Goal: Communication & Community: Answer question/provide support

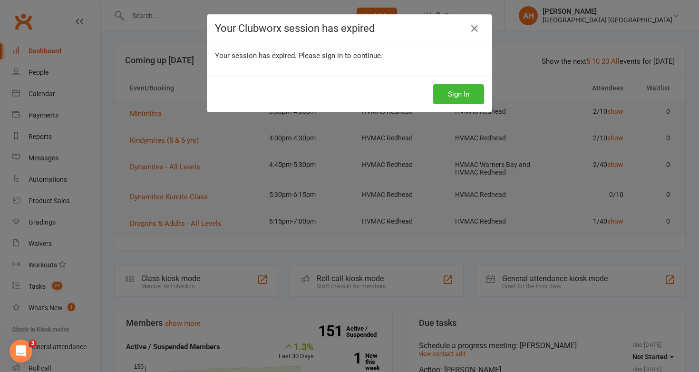
click at [287, 44] on div "Your session has expired. Please sign in to continue." at bounding box center [349, 59] width 284 height 34
click at [465, 91] on button "Sign In" at bounding box center [458, 94] width 51 height 20
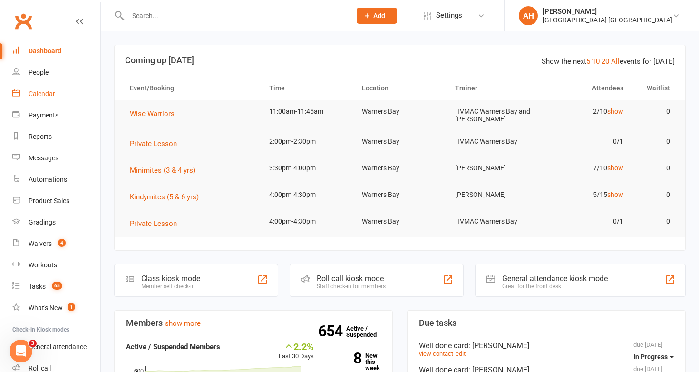
click at [46, 93] on div "Calendar" at bounding box center [42, 94] width 27 height 8
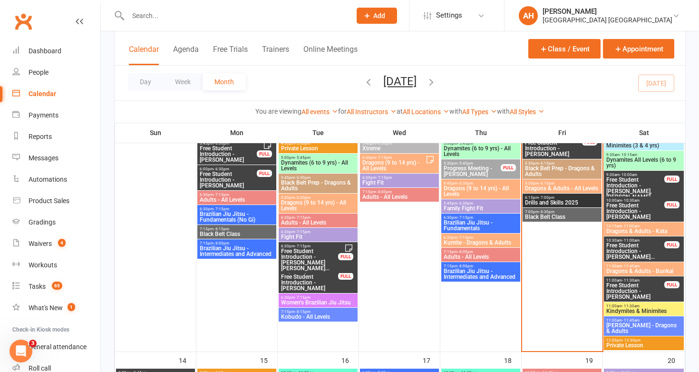
scroll to position [550, 0]
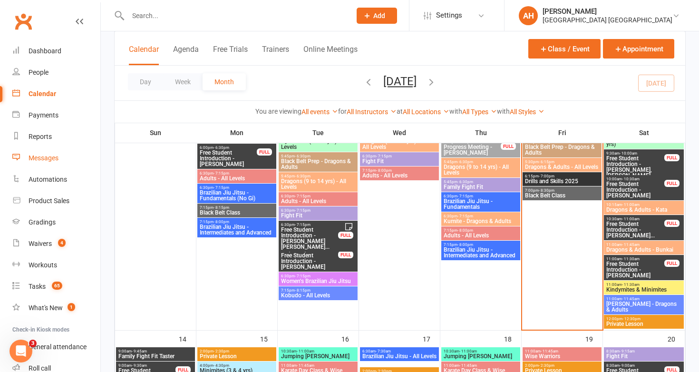
click at [41, 154] on div "Messages" at bounding box center [44, 158] width 30 height 8
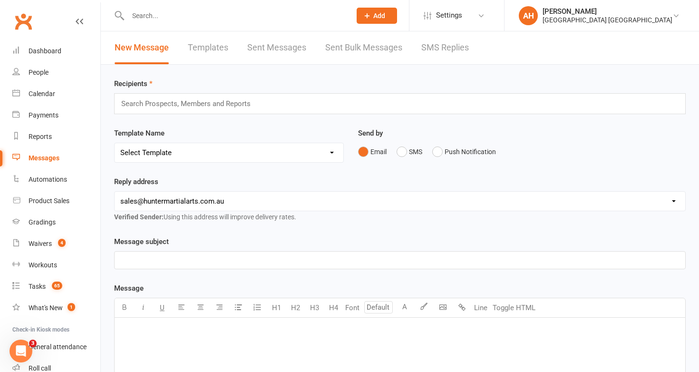
click at [445, 44] on link "SMS Replies" at bounding box center [445, 47] width 48 height 33
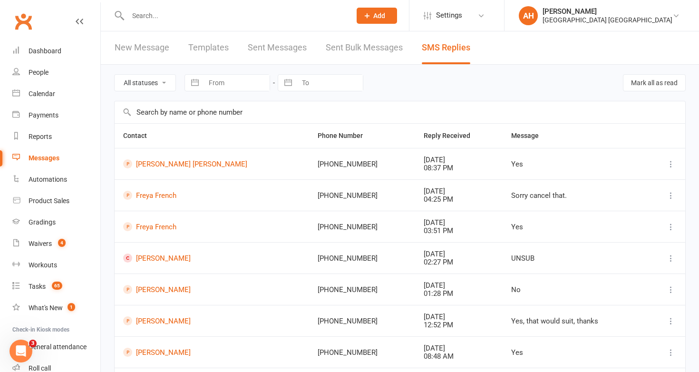
click at [354, 54] on link "Sent Bulk Messages" at bounding box center [364, 47] width 77 height 33
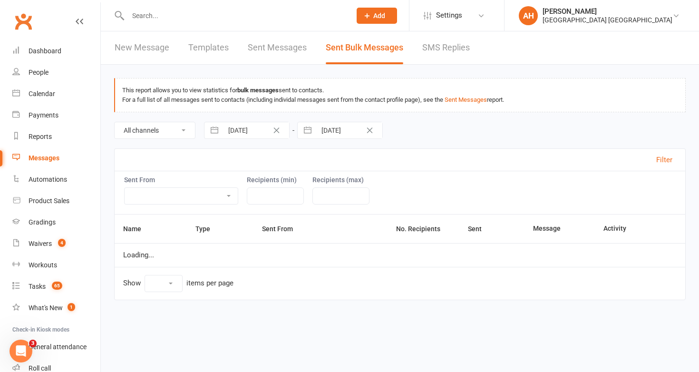
select select "10"
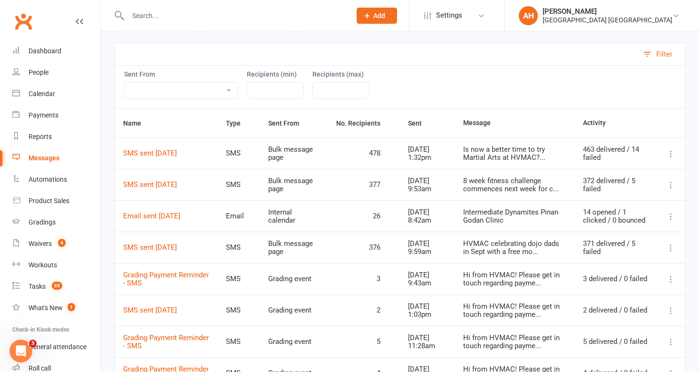
scroll to position [107, 0]
click at [670, 152] on icon at bounding box center [671, 153] width 10 height 10
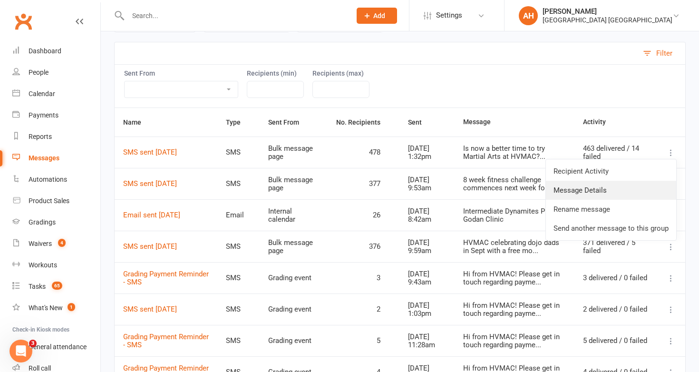
click at [605, 187] on link "Message Details" at bounding box center [611, 190] width 130 height 19
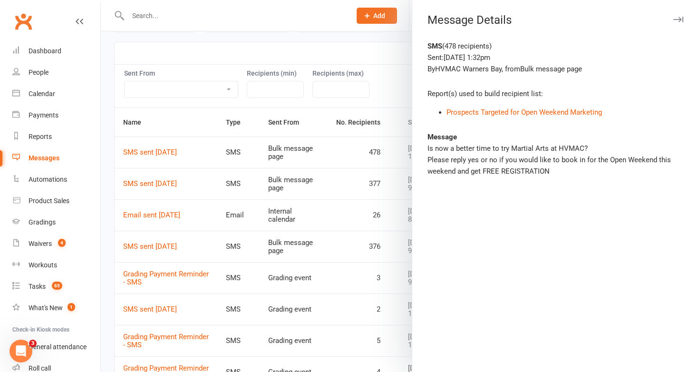
click at [280, 164] on div at bounding box center [400, 186] width 598 height 372
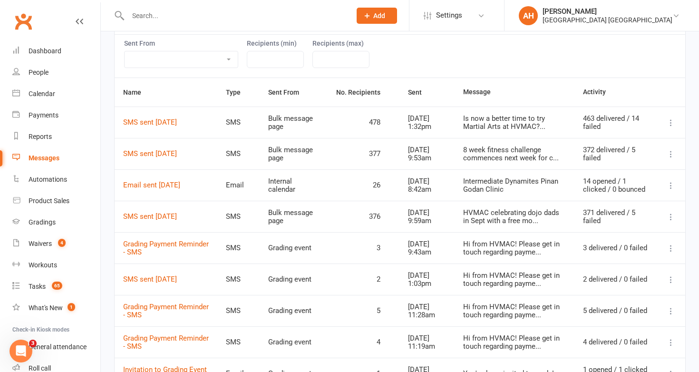
scroll to position [137, 0]
click at [590, 20] on div "Hunter Valley Martial Arts Centre Warners Bay" at bounding box center [608, 20] width 130 height 9
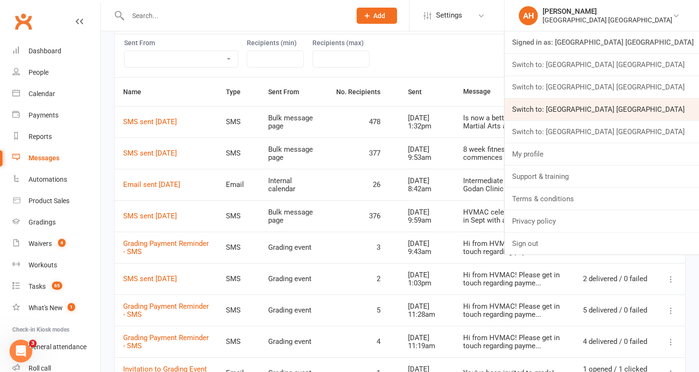
click at [616, 111] on link "Switch to: Hunter Valley Martial Arts Centre Redhead" at bounding box center [602, 109] width 195 height 22
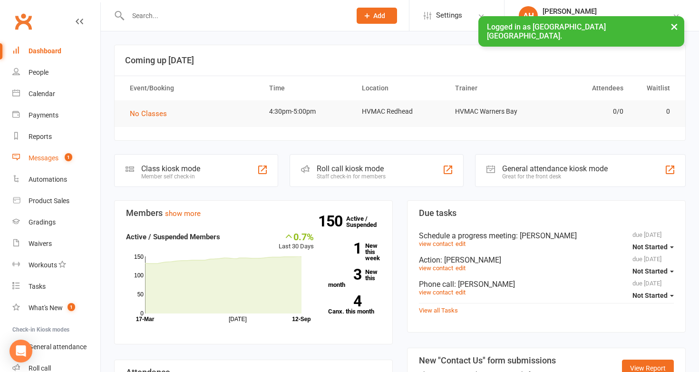
click at [32, 156] on div "Messages" at bounding box center [44, 158] width 30 height 8
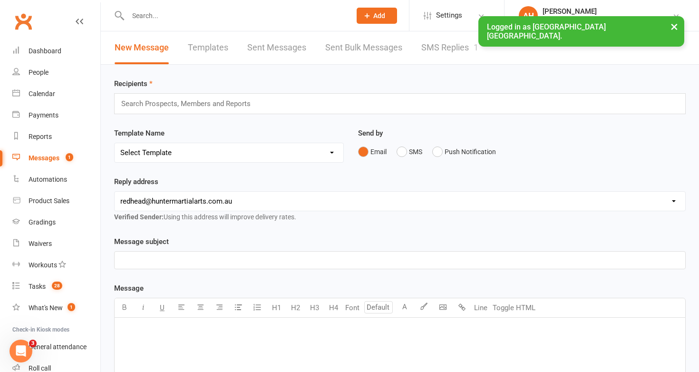
click at [388, 44] on link "Sent Bulk Messages" at bounding box center [363, 47] width 77 height 33
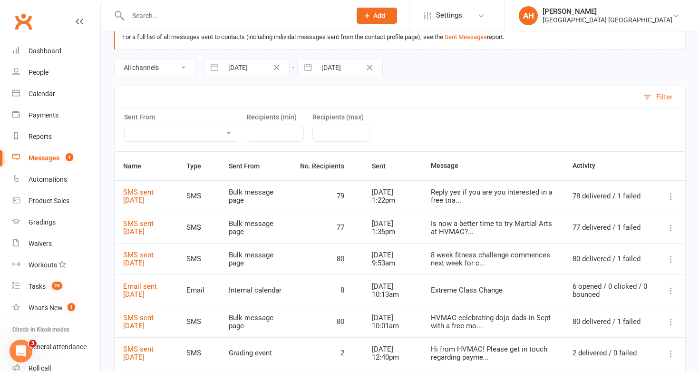
scroll to position [70, 0]
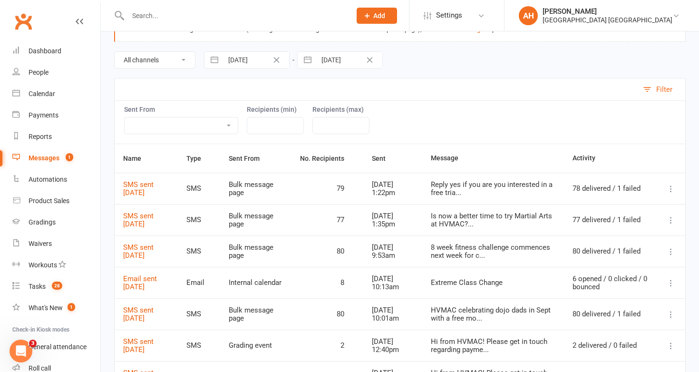
click at [674, 188] on icon at bounding box center [671, 189] width 10 height 10
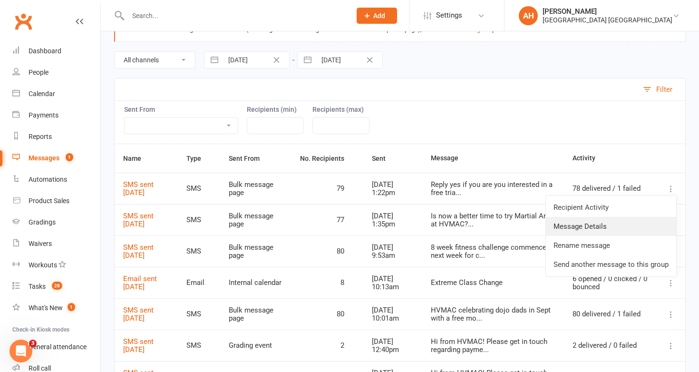
click at [631, 222] on link "Message Details" at bounding box center [611, 226] width 130 height 19
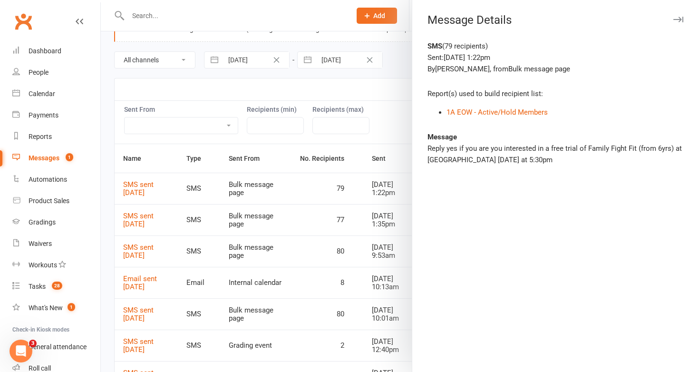
click at [335, 225] on div at bounding box center [400, 186] width 598 height 372
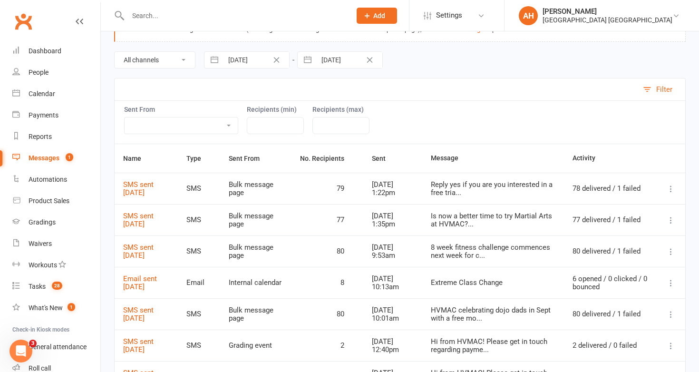
scroll to position [0, 0]
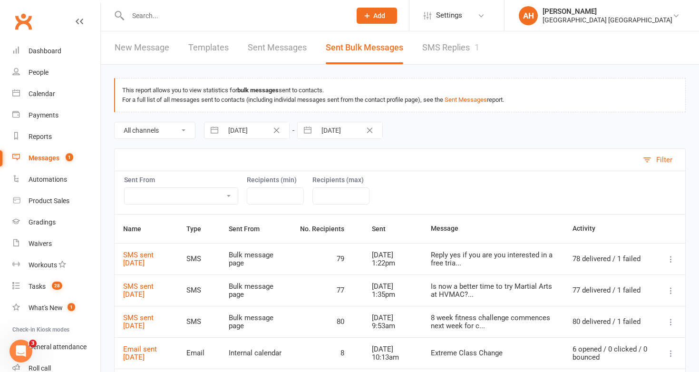
click at [461, 37] on link "SMS Replies 1" at bounding box center [450, 47] width 57 height 33
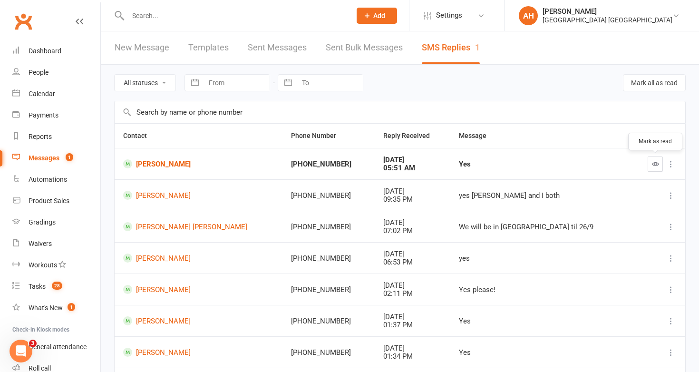
click at [658, 161] on icon "button" at bounding box center [655, 163] width 7 height 7
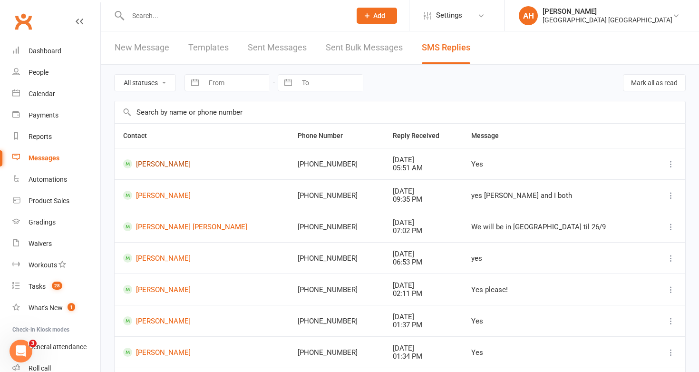
click at [156, 165] on link "[PERSON_NAME]" at bounding box center [201, 163] width 157 height 9
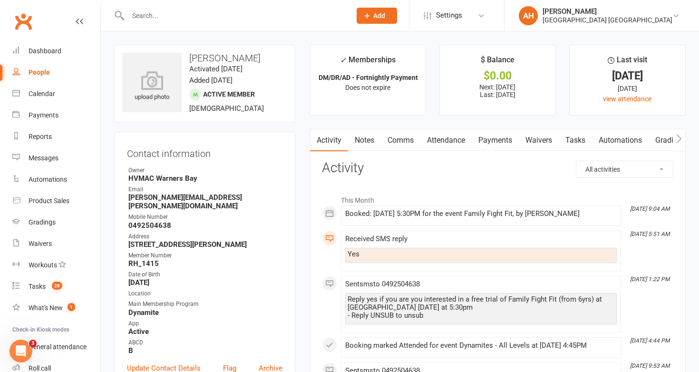
click at [412, 137] on link "Comms" at bounding box center [400, 140] width 39 height 22
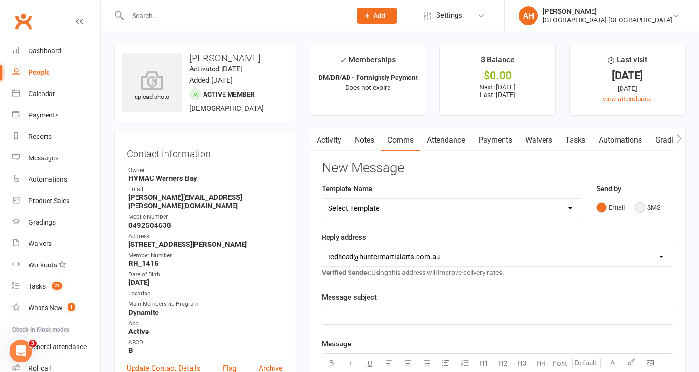
click at [644, 207] on button "SMS" at bounding box center [648, 207] width 26 height 18
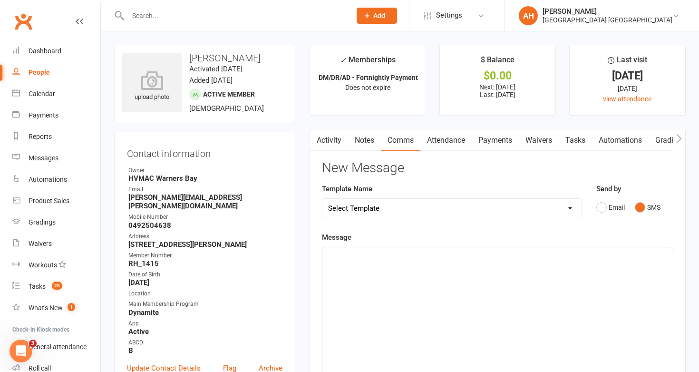
click at [569, 257] on p "﻿" at bounding box center [497, 255] width 339 height 11
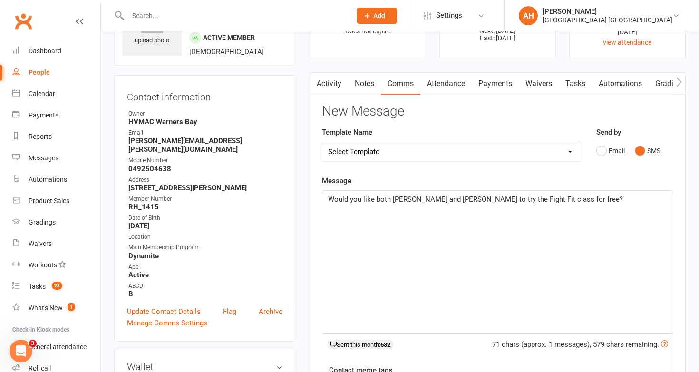
scroll to position [82, 0]
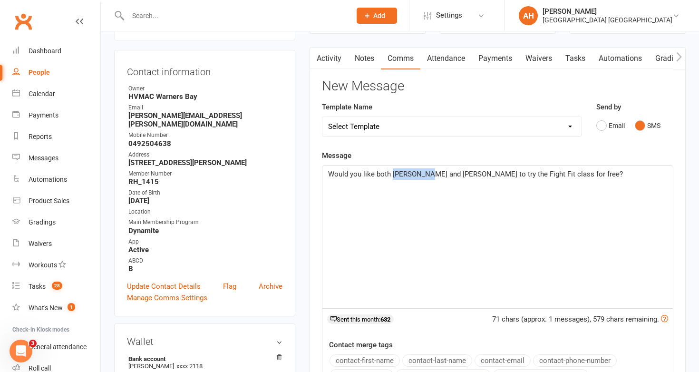
drag, startPoint x: 425, startPoint y: 174, endPoint x: 393, endPoint y: 171, distance: 32.4
click at [393, 171] on span "Would you like both Caleb and Sven to try the Fight Fit class for free?" at bounding box center [475, 174] width 295 height 9
click at [408, 173] on span "Would you like both Sven to try the Fight Fit class for free?" at bounding box center [440, 174] width 225 height 9
click at [600, 175] on p "Would you like both Sven and Caleb to try the Fight Fit class for free?" at bounding box center [497, 173] width 339 height 11
drag, startPoint x: 379, startPoint y: 173, endPoint x: 327, endPoint y: 172, distance: 52.3
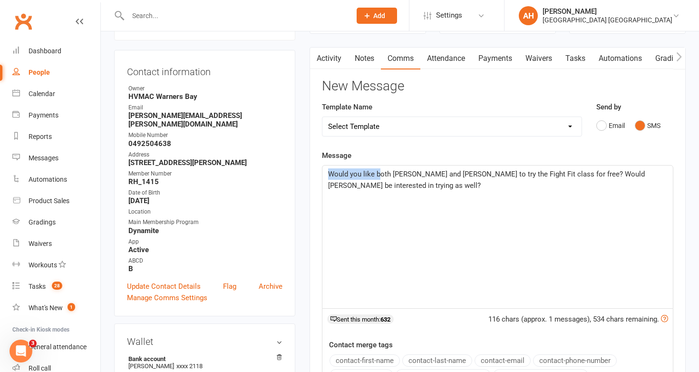
click at [327, 172] on div "Would you like both Sven and Caleb to try the Fight Fit class for free? Would J…" at bounding box center [497, 237] width 351 height 143
click at [407, 172] on span "Is it both Sven and Caleb to try the Fight Fit class for free? Would Jodie be i…" at bounding box center [498, 180] width 341 height 20
click at [542, 184] on p "Is it both Sven and Caleb that would like to try the Fight Fit class for free? …" at bounding box center [497, 179] width 339 height 23
click at [328, 172] on span "Is it both Sven and Caleb that would like to try the Fight Fit class for free? …" at bounding box center [494, 180] width 332 height 20
click at [434, 186] on p "Just to clarify, is it both Sven and Caleb that would like to try the Fight Fit…" at bounding box center [497, 179] width 339 height 23
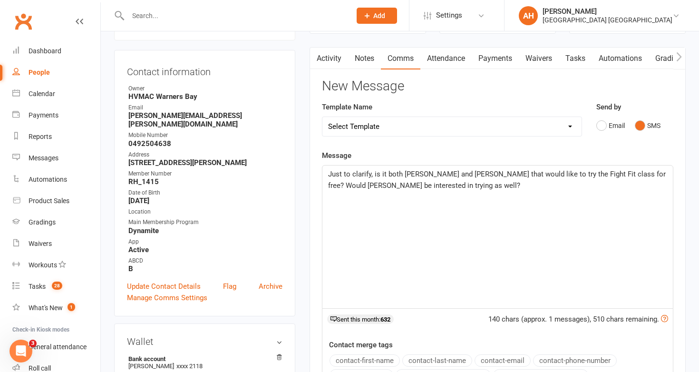
click at [610, 173] on span "Just to clarify, is it both Sven and Caleb that would like to try the Fight Fit…" at bounding box center [498, 180] width 340 height 20
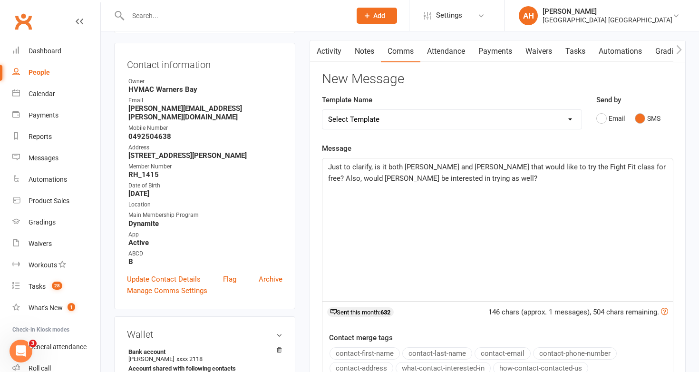
scroll to position [88, 0]
click at [602, 167] on span "Just to clarify, is it both Sven and Caleb that would like to try the Fight Fit…" at bounding box center [498, 174] width 340 height 20
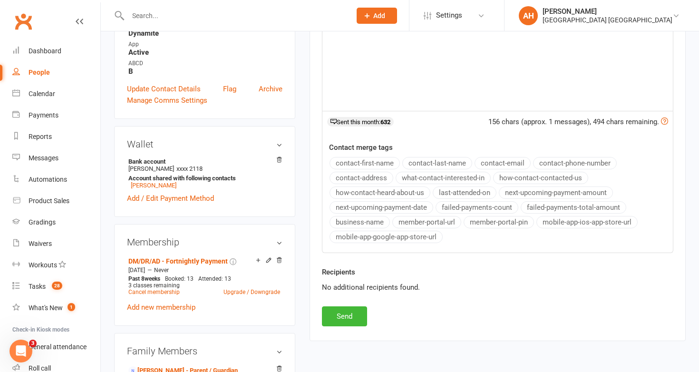
scroll to position [311, 0]
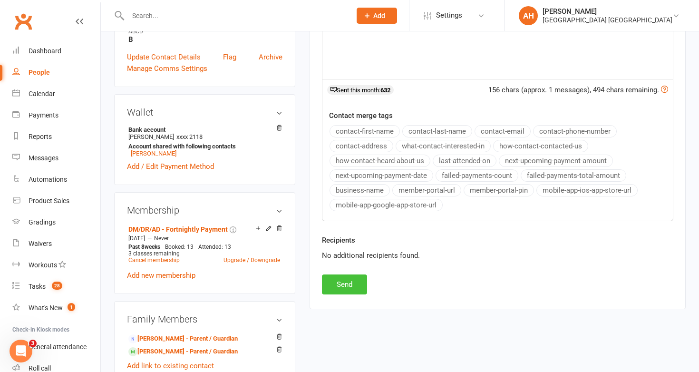
click at [349, 288] on button "Send" at bounding box center [344, 284] width 45 height 20
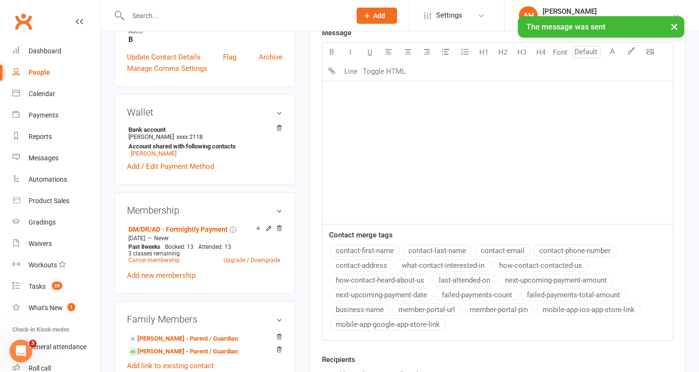
scroll to position [0, 0]
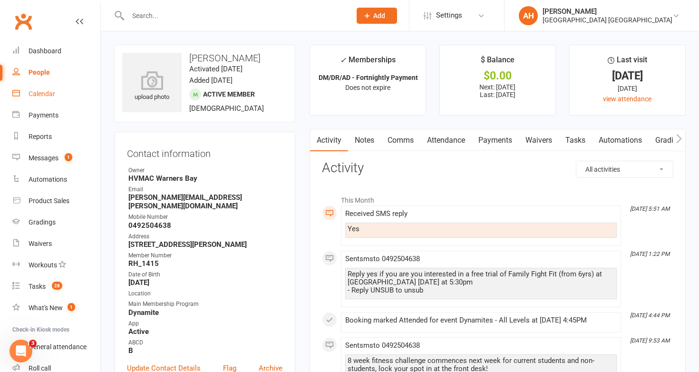
click at [43, 100] on link "Calendar" at bounding box center [56, 93] width 88 height 21
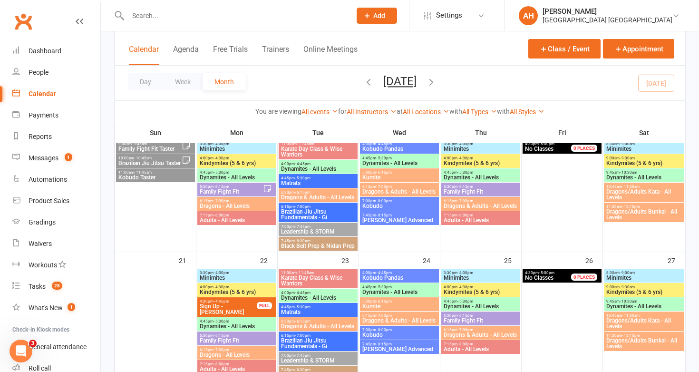
scroll to position [340, 0]
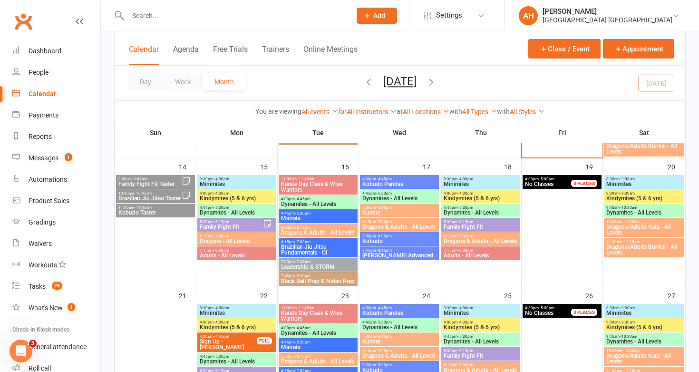
click at [242, 224] on span "Family Fight Fit" at bounding box center [231, 227] width 64 height 6
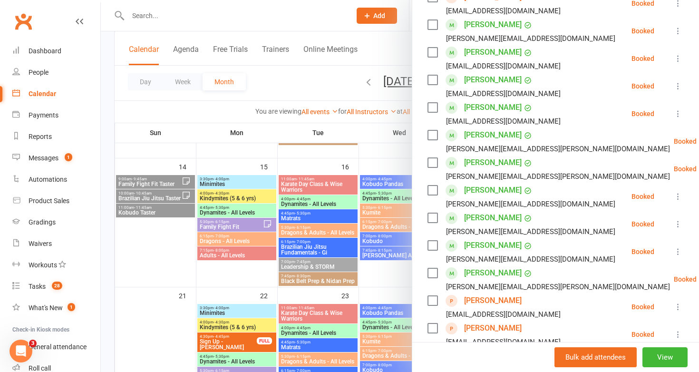
scroll to position [419, 0]
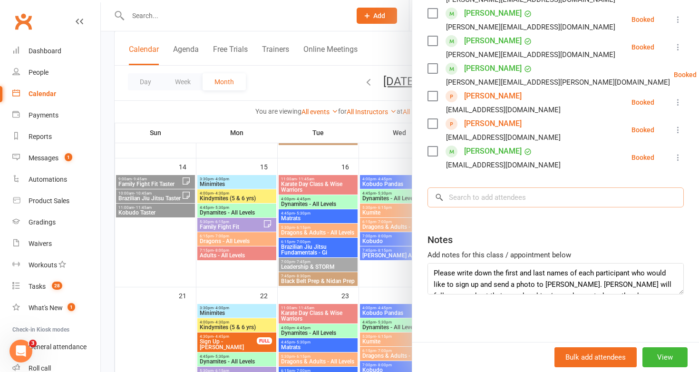
click at [494, 196] on input "search" at bounding box center [556, 197] width 256 height 20
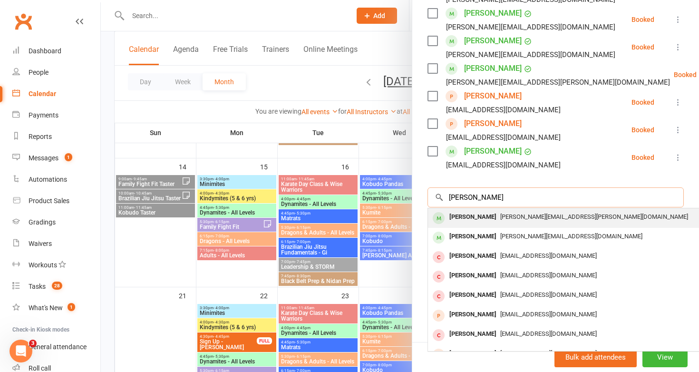
type input "[PERSON_NAME]"
click at [497, 211] on div "[PERSON_NAME][EMAIL_ADDRESS][PERSON_NAME][DOMAIN_NAME]" at bounding box center [570, 217] width 277 height 14
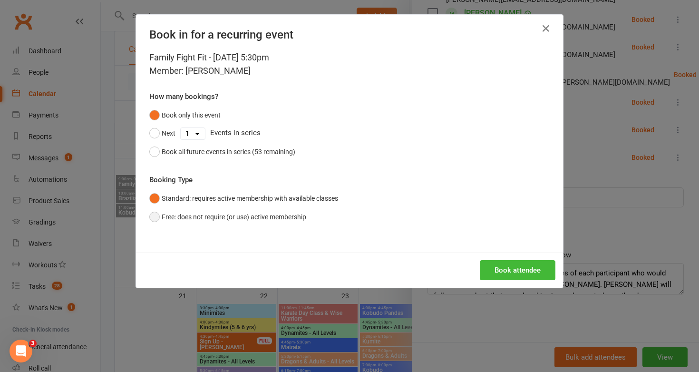
click at [154, 214] on button "Free: does not require (or use) active membership" at bounding box center [227, 217] width 157 height 18
click at [503, 267] on button "Book attendee" at bounding box center [518, 270] width 76 height 20
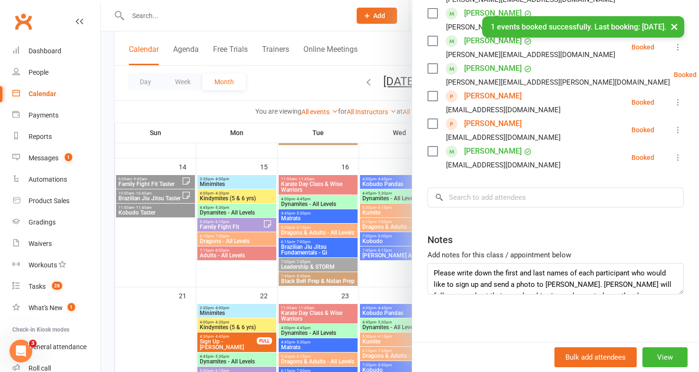
scroll to position [447, 0]
click at [183, 247] on div at bounding box center [400, 186] width 598 height 372
